Goal: Check status: Check status

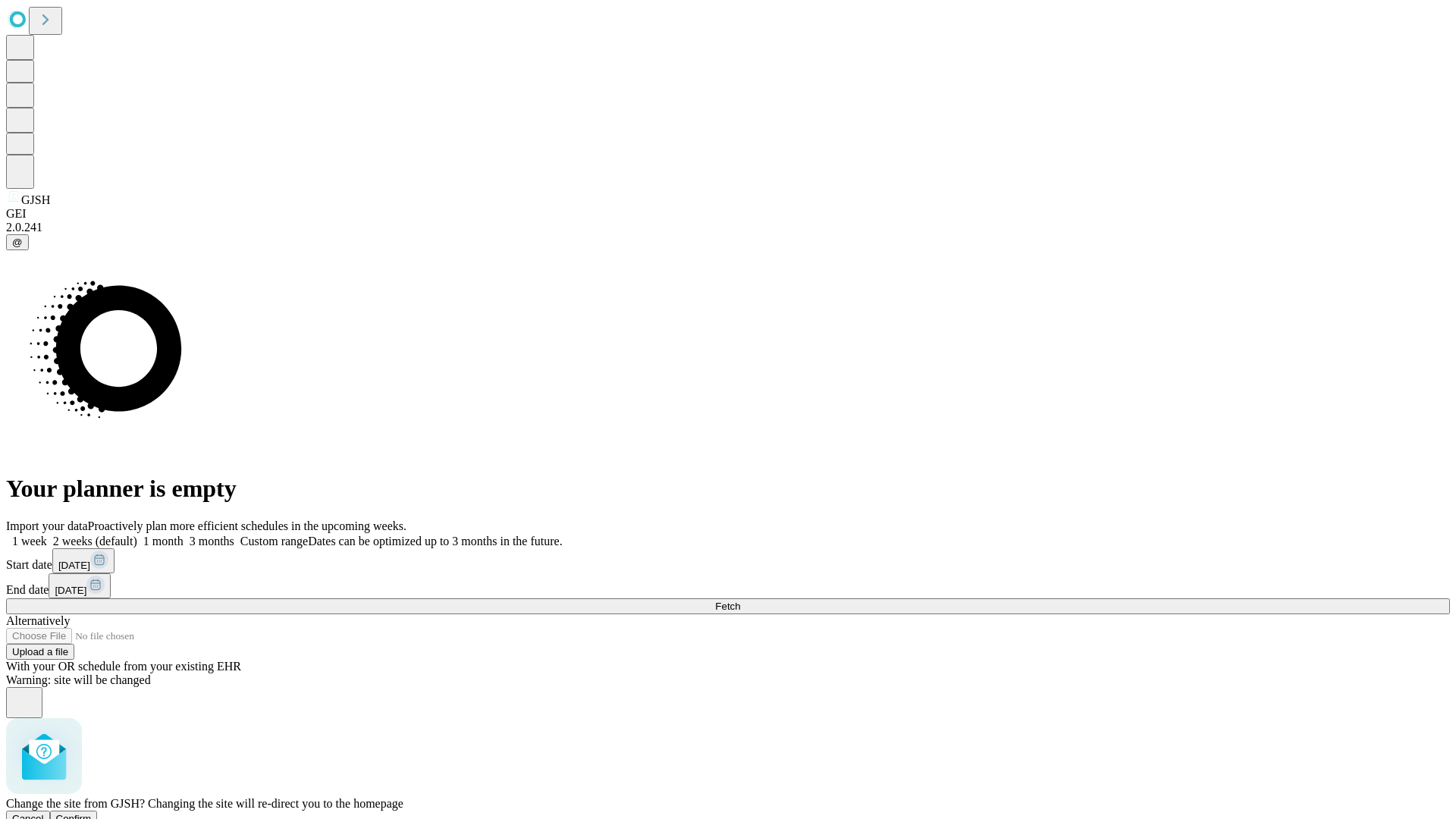
click at [92, 813] on span "Confirm" at bounding box center [75, 818] width 36 height 11
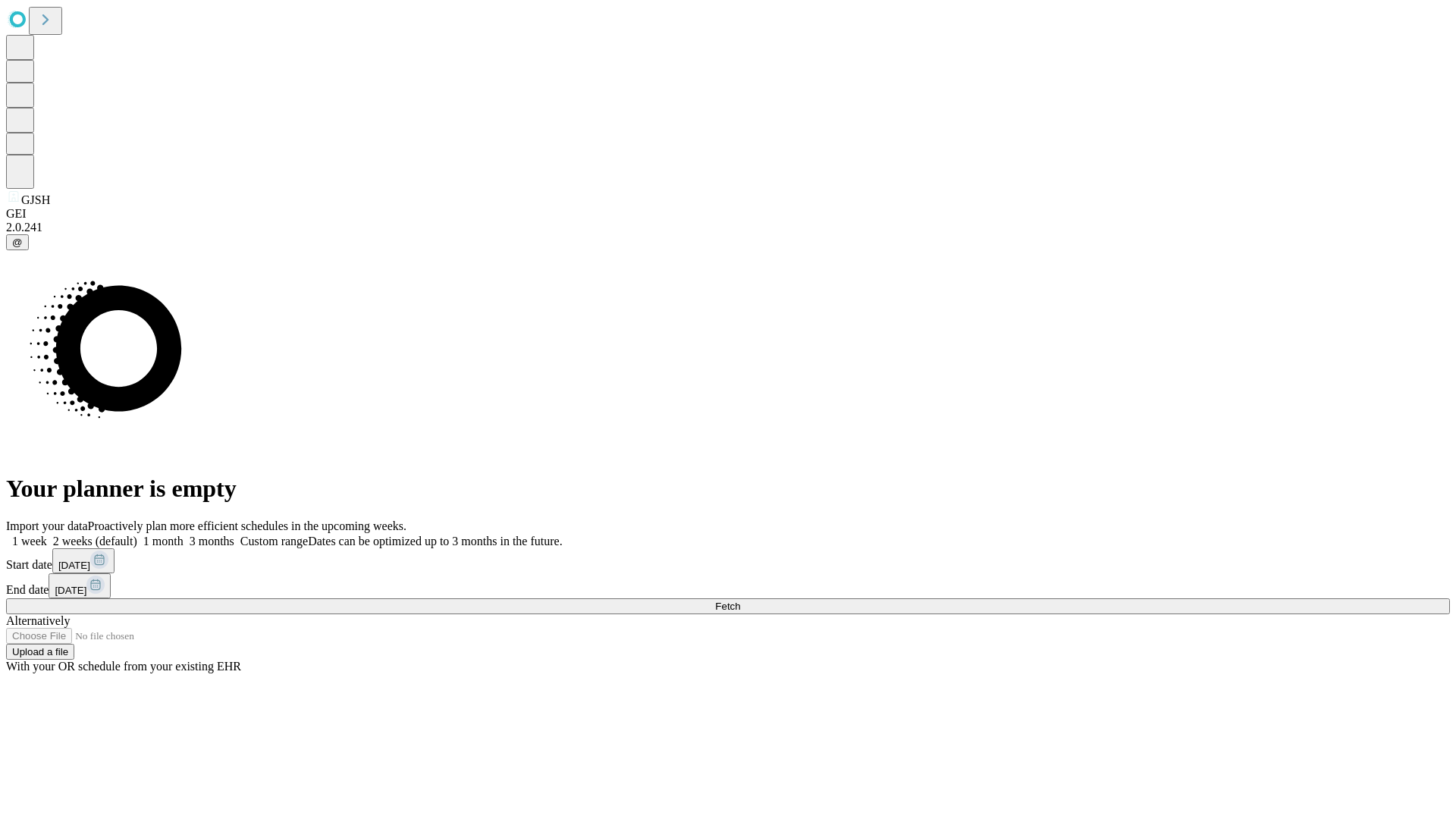
click at [47, 535] on label "1 week" at bounding box center [27, 541] width 41 height 13
click at [740, 601] on span "Fetch" at bounding box center [727, 606] width 25 height 11
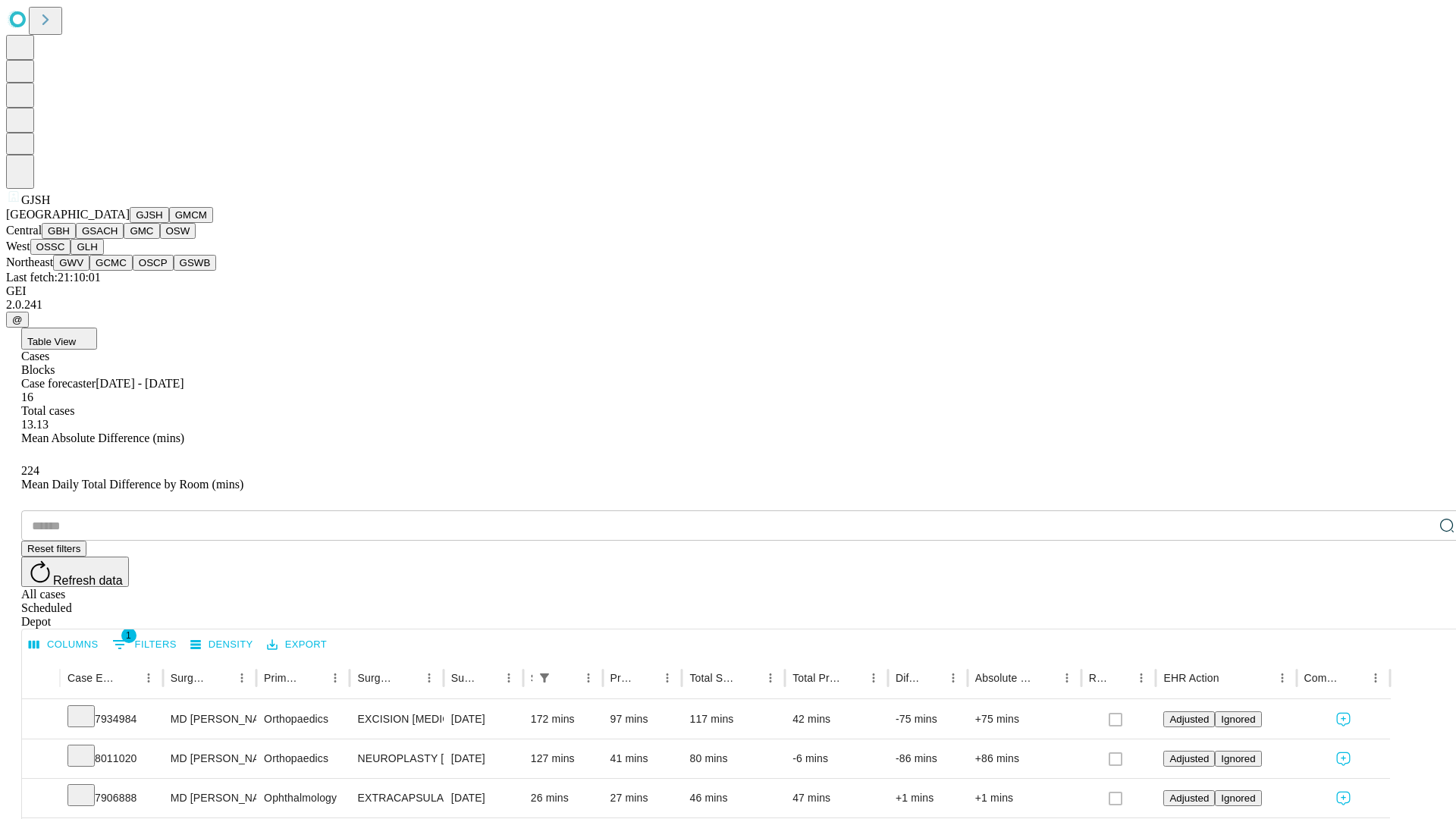
click at [169, 223] on button "GMCM" at bounding box center [190, 215] width 44 height 16
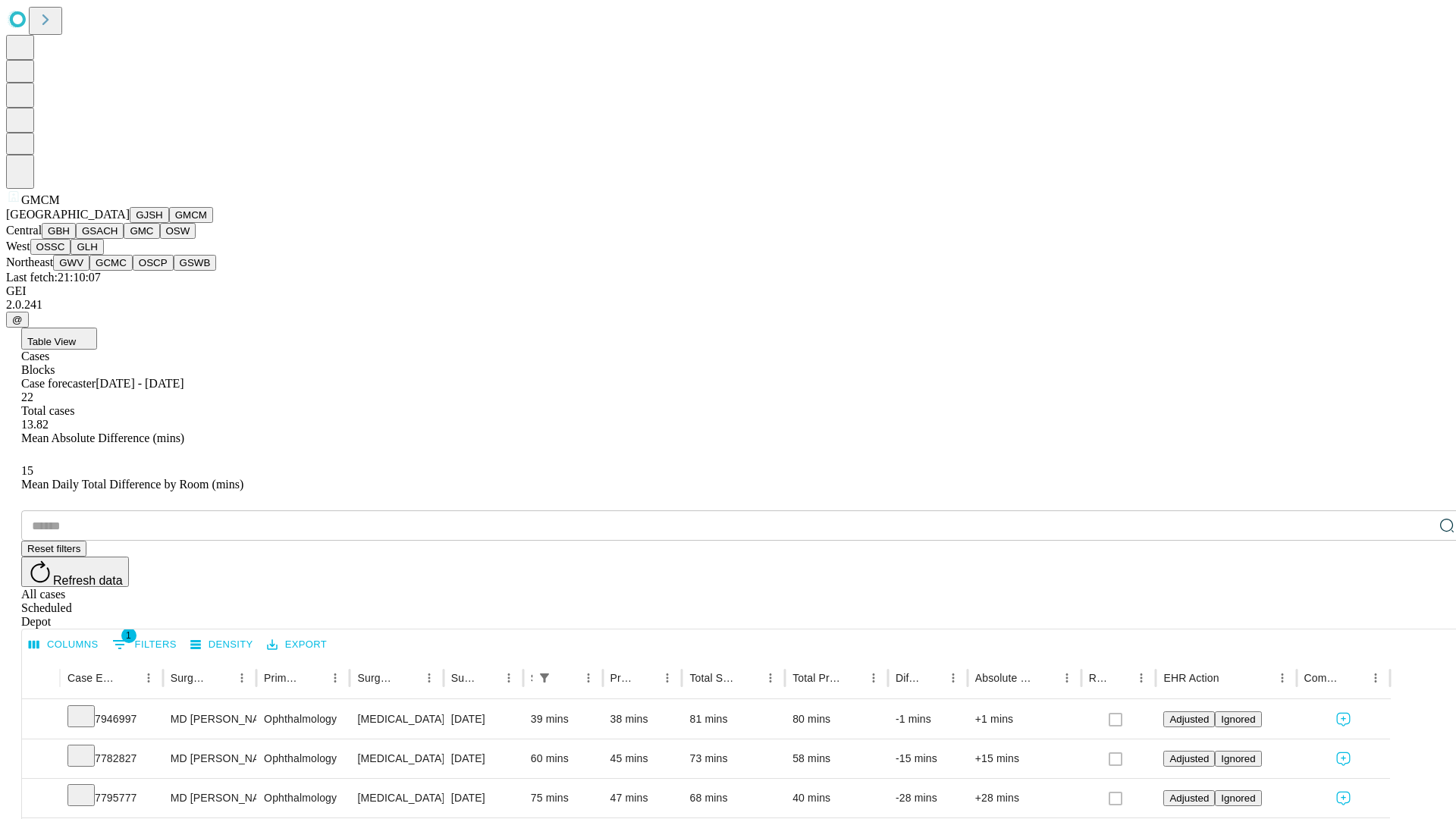
click at [76, 239] on button "GBH" at bounding box center [59, 230] width 34 height 16
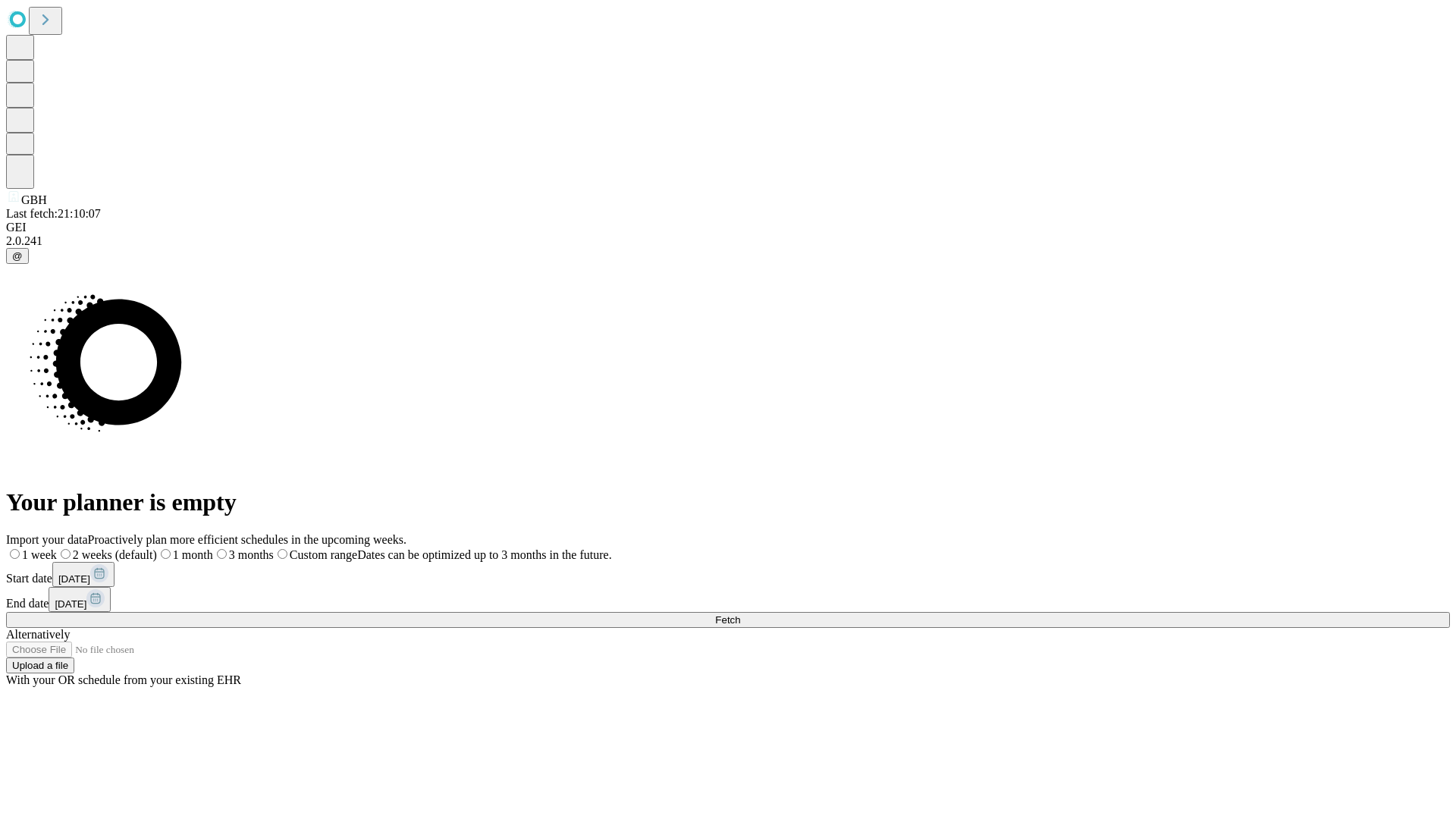
click at [57, 548] on label "1 week" at bounding box center [31, 554] width 51 height 13
click at [740, 614] on span "Fetch" at bounding box center [727, 619] width 25 height 11
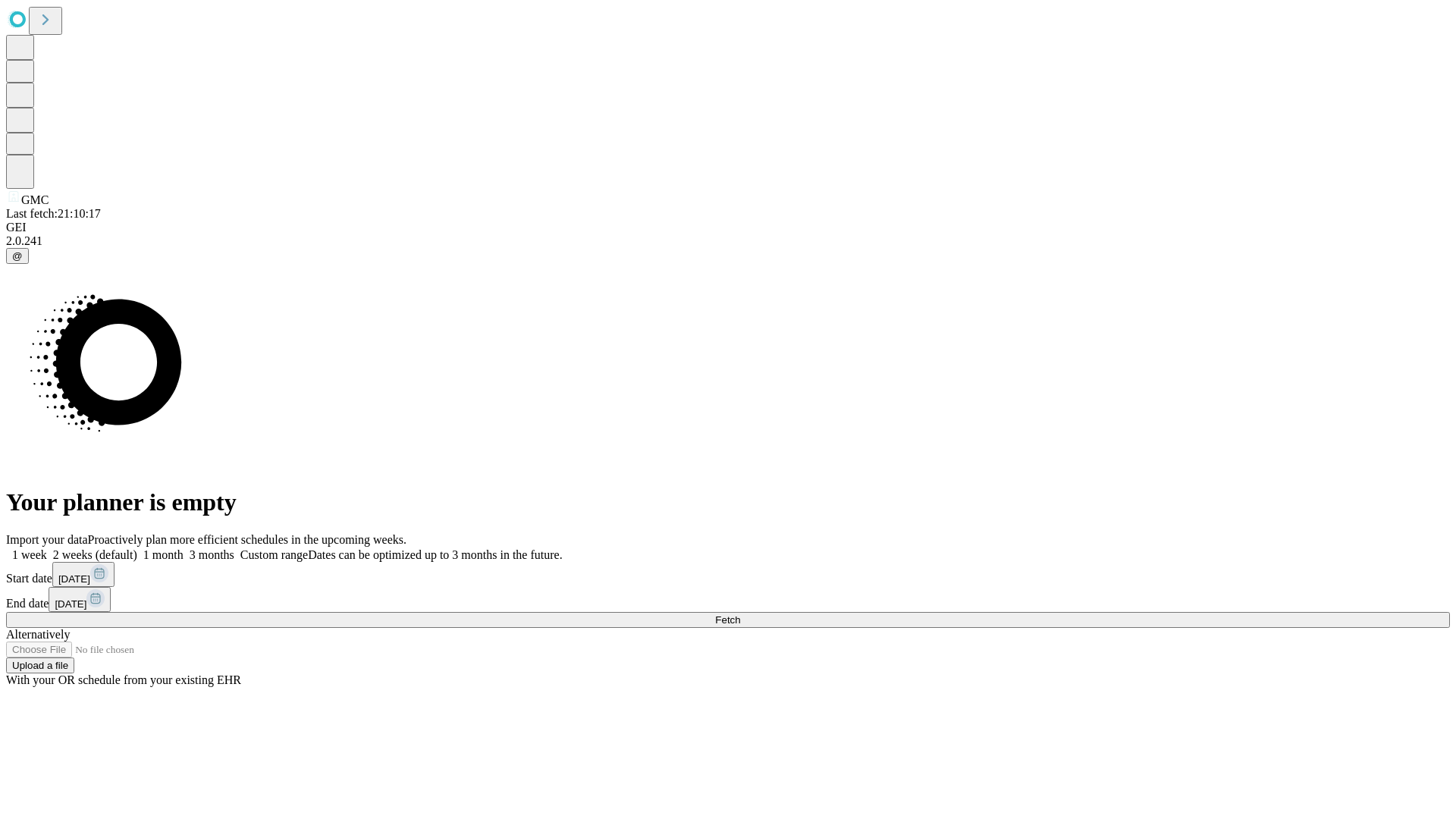
click at [47, 548] on label "1 week" at bounding box center [27, 554] width 41 height 13
click at [740, 614] on span "Fetch" at bounding box center [727, 619] width 25 height 11
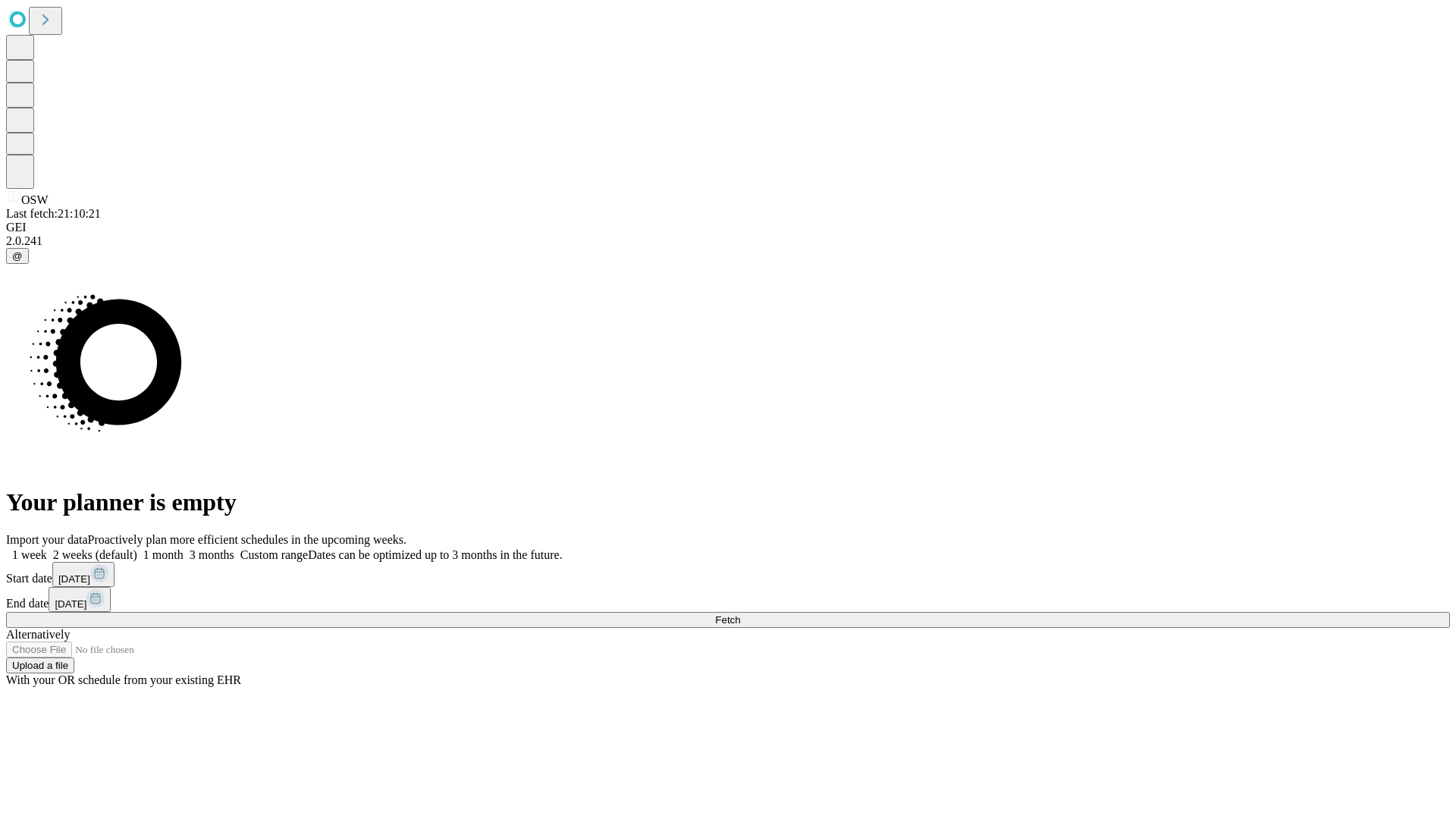
click at [740, 614] on span "Fetch" at bounding box center [727, 619] width 25 height 11
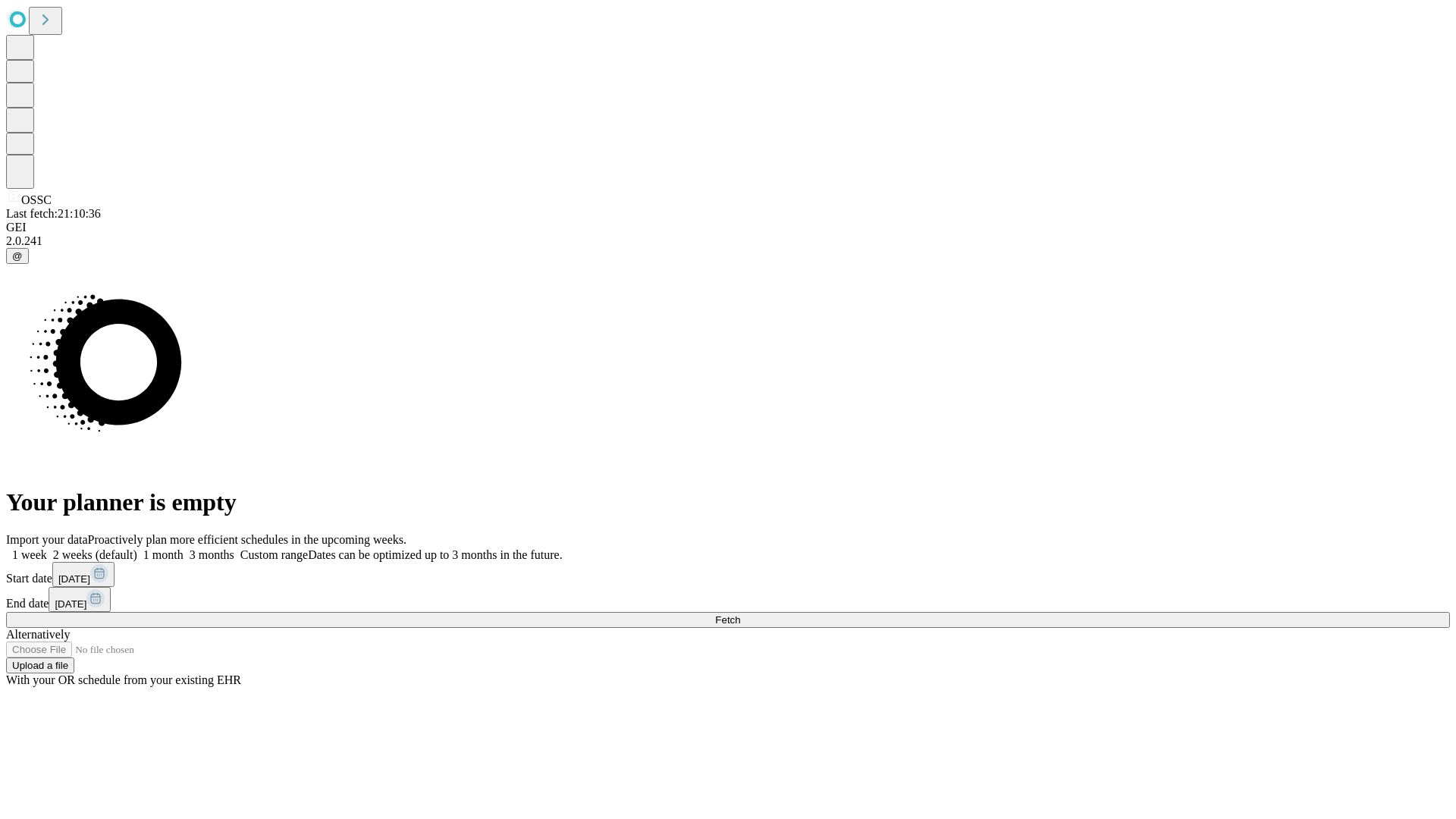
click at [47, 548] on label "1 week" at bounding box center [27, 554] width 41 height 13
click at [740, 614] on span "Fetch" at bounding box center [727, 619] width 25 height 11
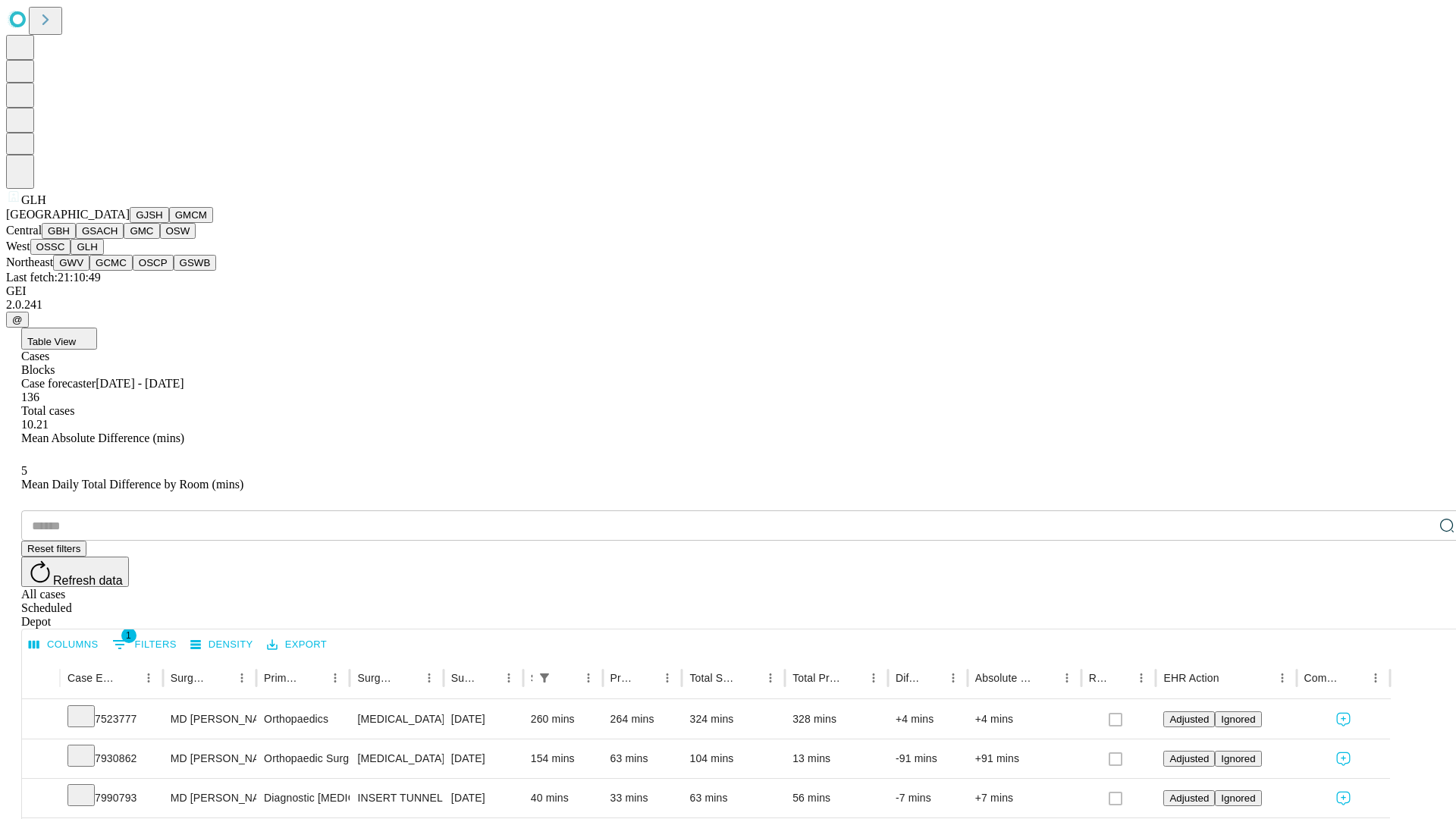
click at [89, 271] on button "GWV" at bounding box center [71, 262] width 36 height 16
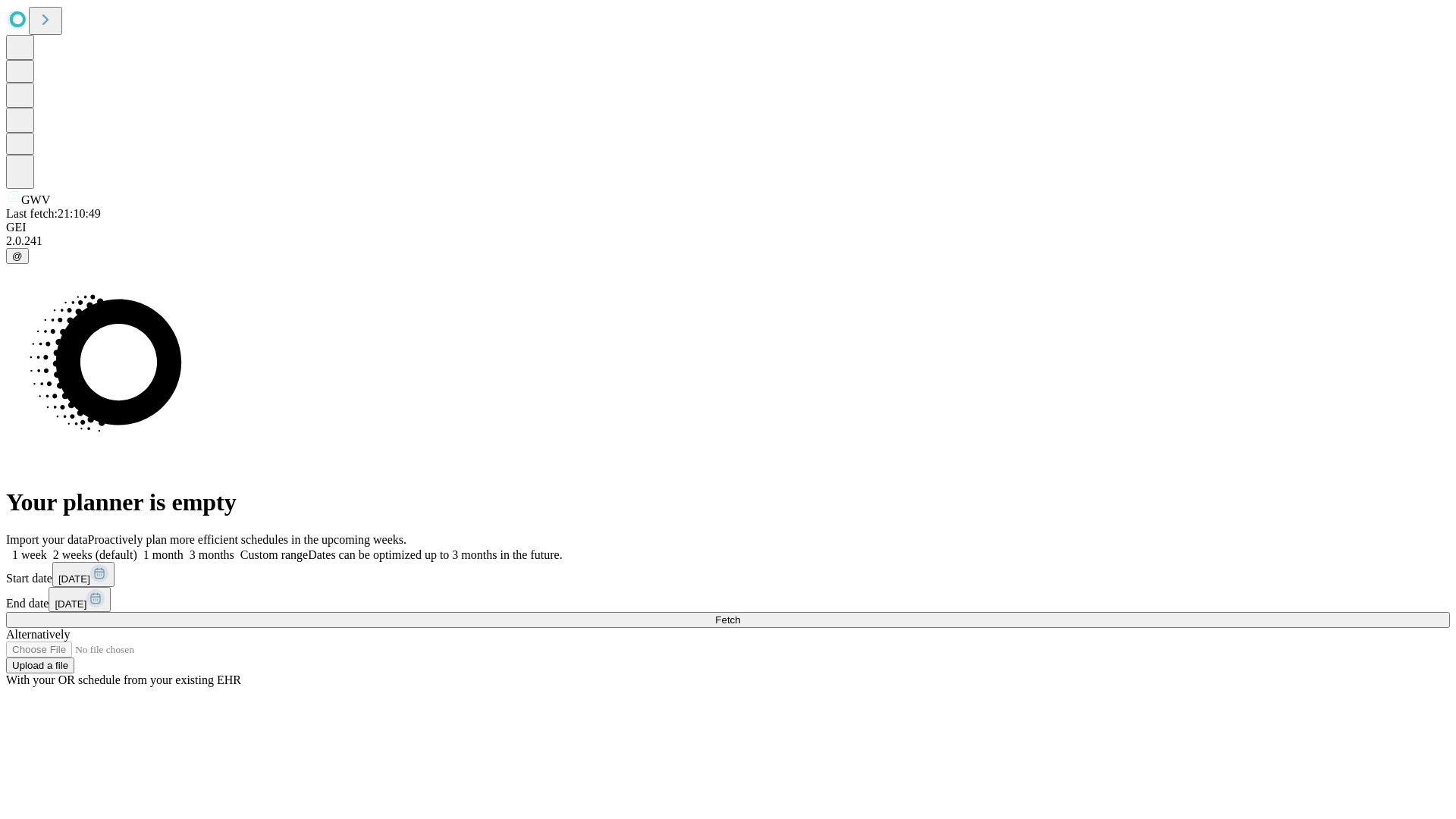
click at [47, 548] on label "1 week" at bounding box center [27, 554] width 41 height 13
click at [740, 614] on span "Fetch" at bounding box center [727, 619] width 25 height 11
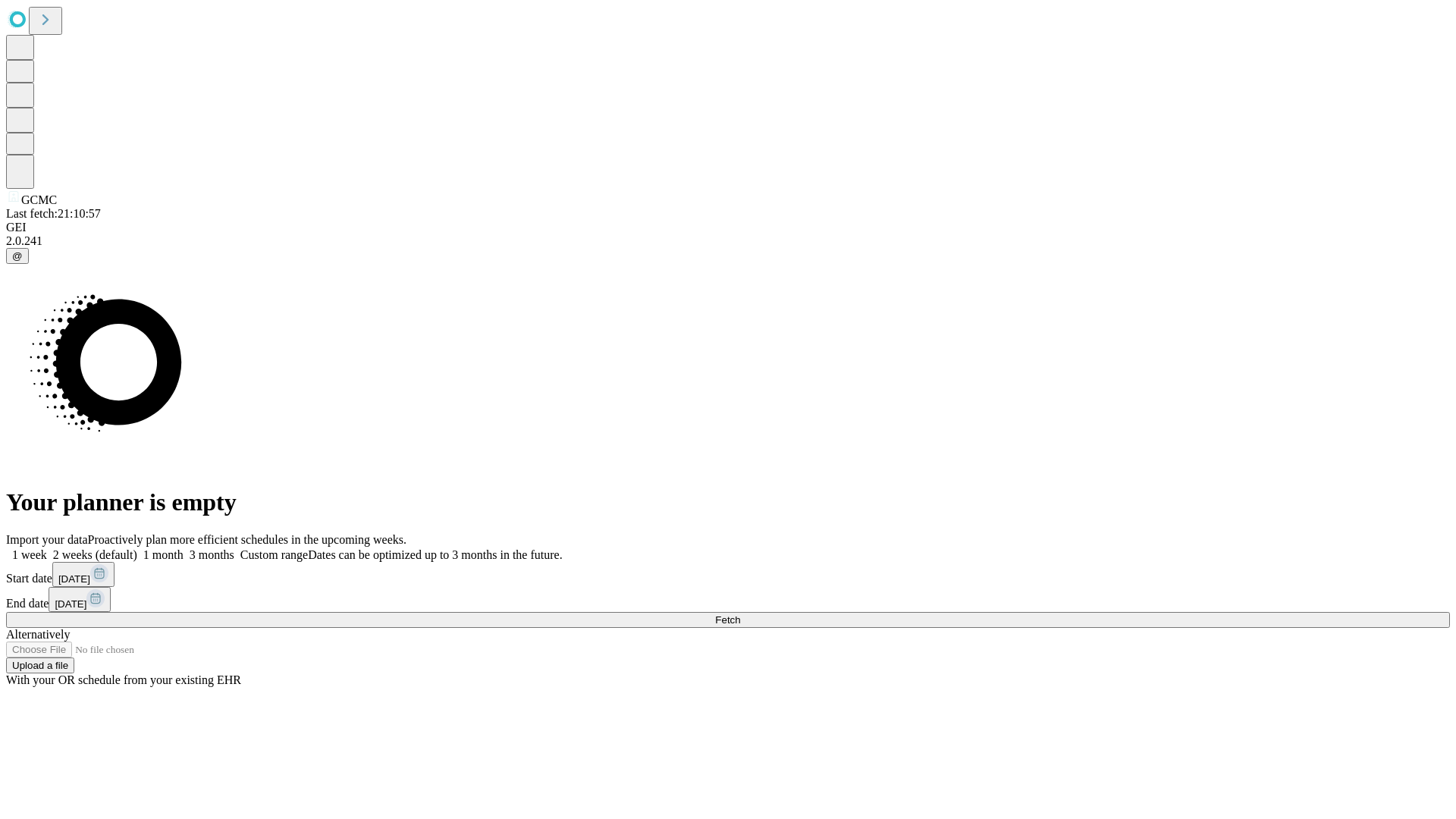
click at [47, 548] on label "1 week" at bounding box center [27, 554] width 41 height 13
click at [740, 614] on span "Fetch" at bounding box center [727, 619] width 25 height 11
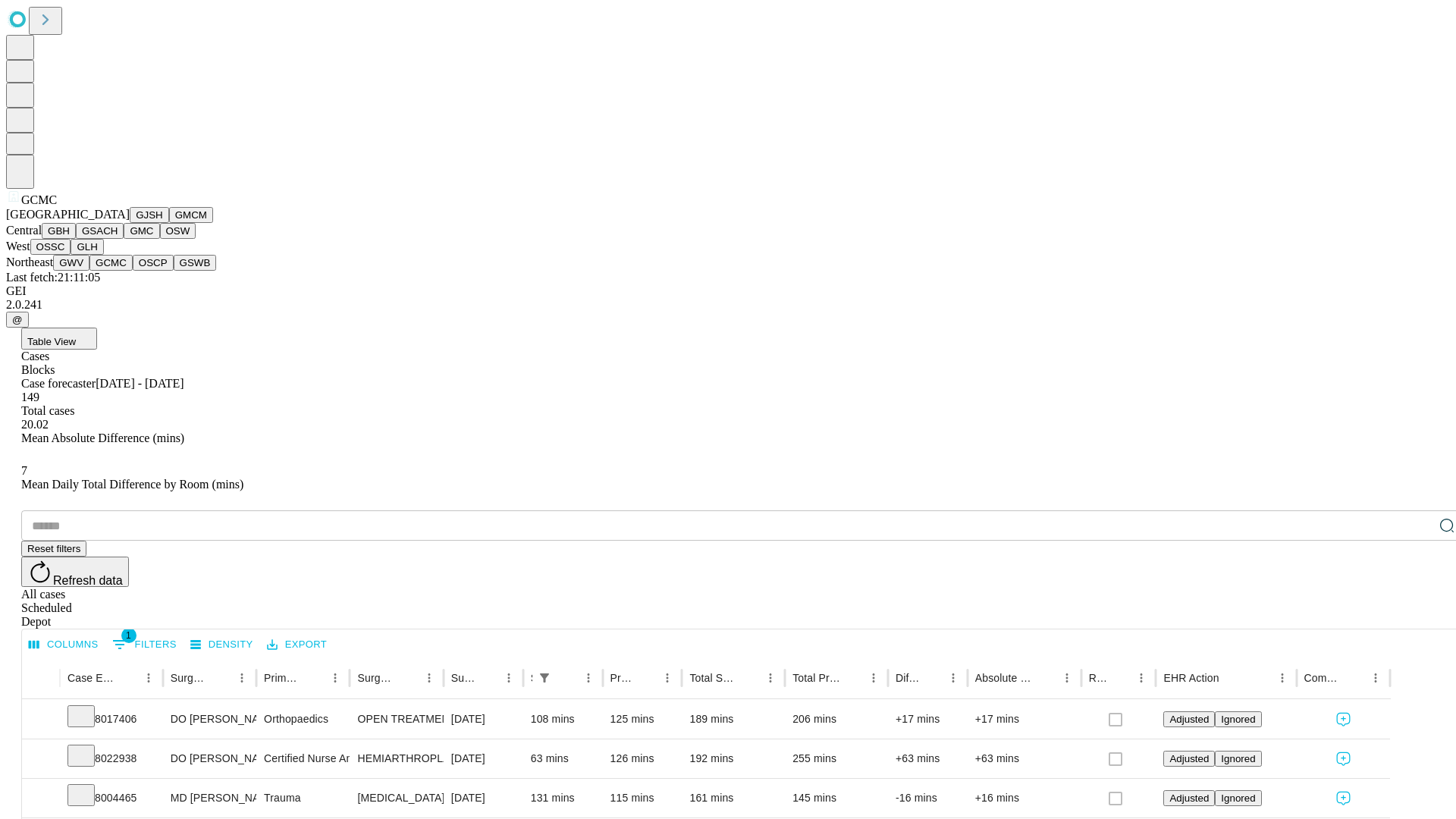
click at [133, 271] on button "OSCP" at bounding box center [153, 262] width 41 height 16
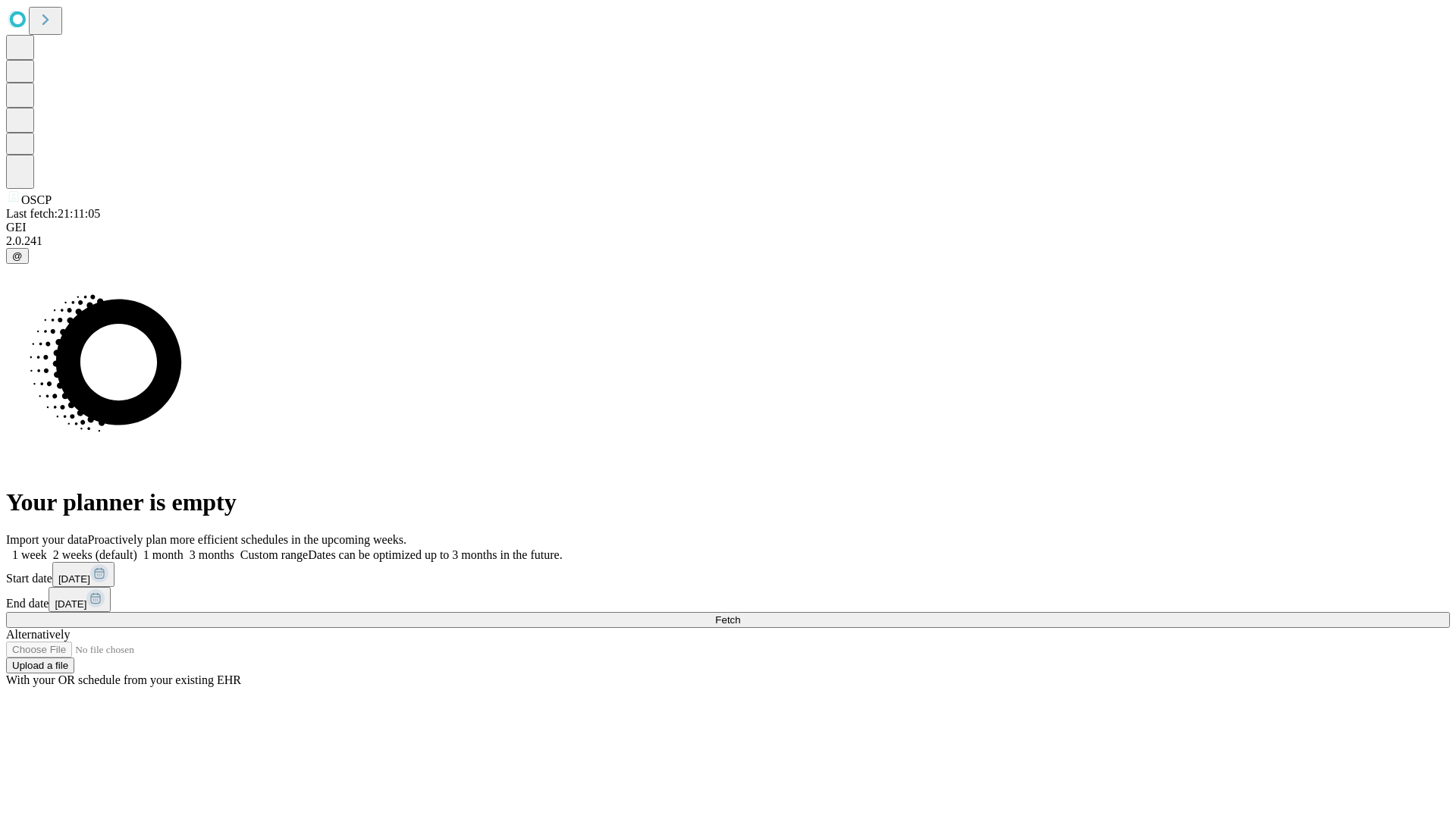
click at [47, 548] on label "1 week" at bounding box center [27, 554] width 41 height 13
click at [740, 614] on span "Fetch" at bounding box center [727, 619] width 25 height 11
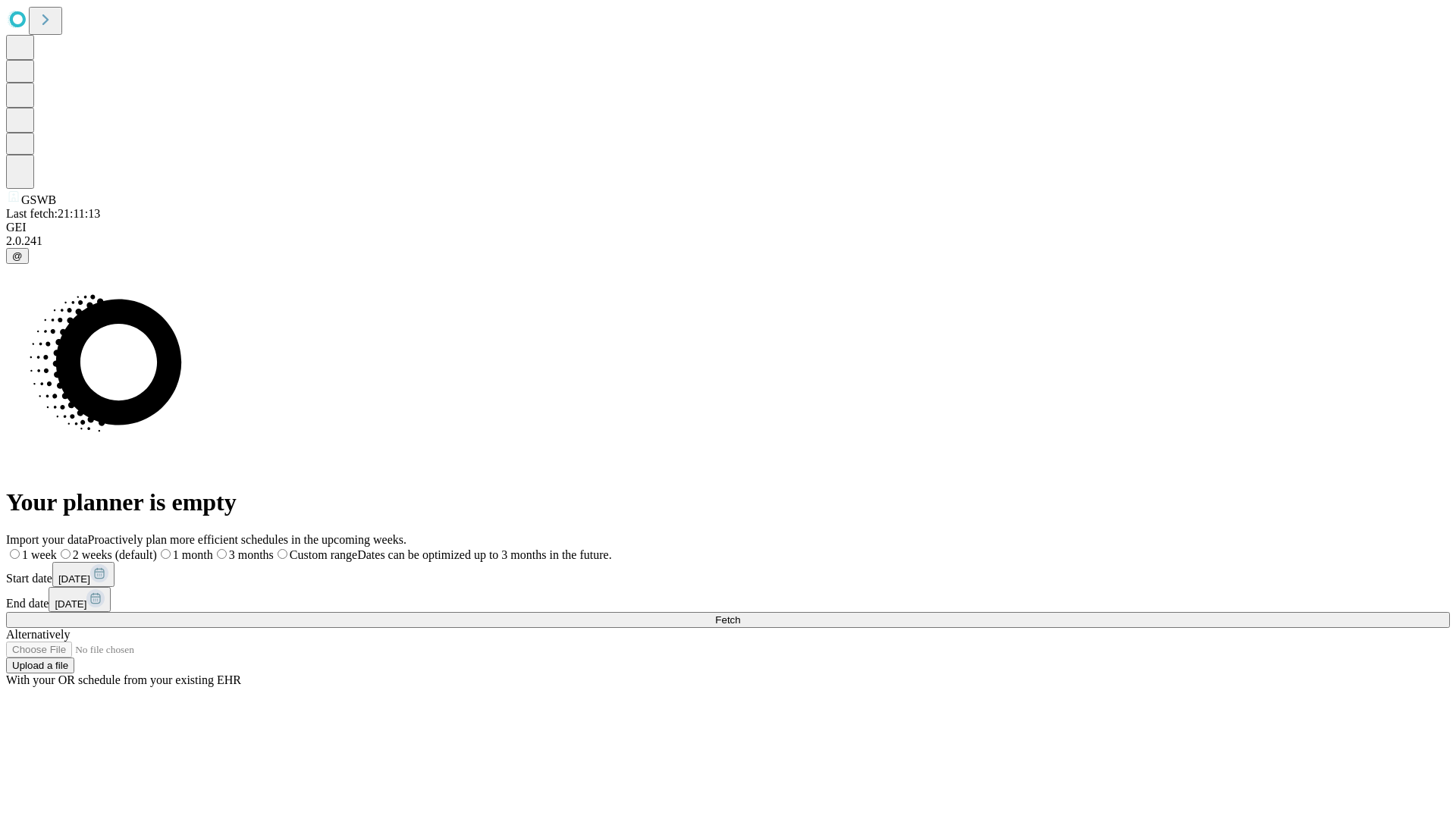
click at [57, 548] on label "1 week" at bounding box center [31, 554] width 51 height 13
click at [740, 614] on span "Fetch" at bounding box center [727, 619] width 25 height 11
